Goal: Book appointment/travel/reservation

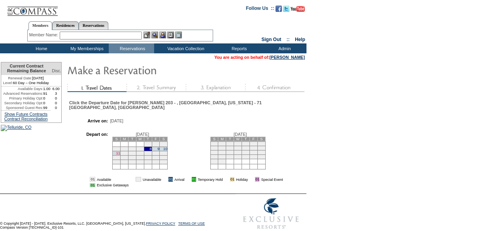
click at [120, 155] on link "11" at bounding box center [118, 153] width 4 height 4
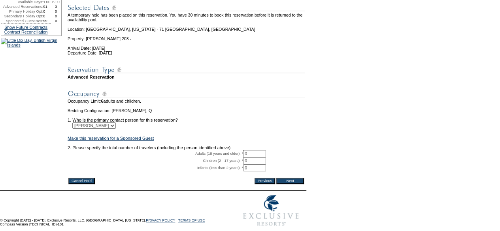
scroll to position [119, 0]
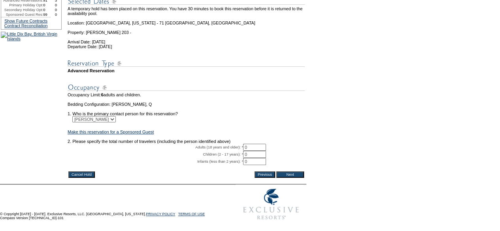
click at [263, 145] on input "0" at bounding box center [254, 147] width 23 height 7
type input "1"
click at [283, 171] on input "Next" at bounding box center [290, 174] width 28 height 6
